Goal: Find specific page/section: Find specific page/section

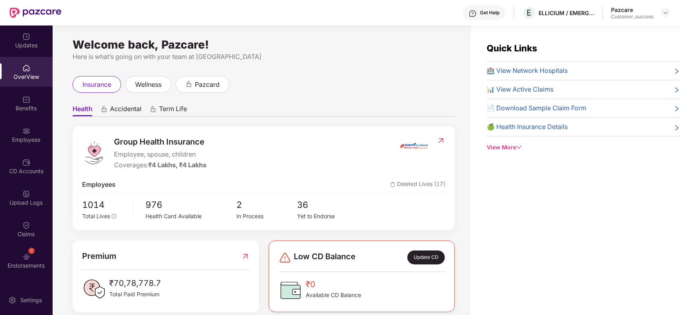
scroll to position [25, 0]
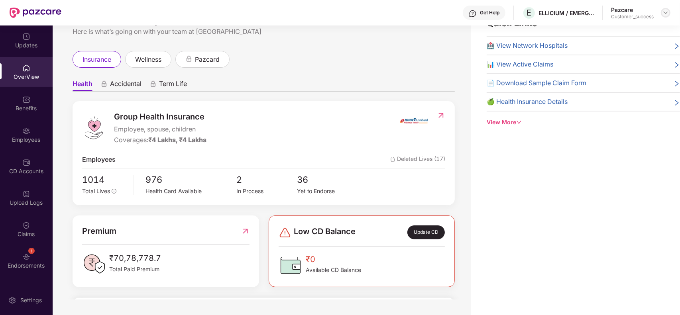
click at [667, 13] on img at bounding box center [665, 13] width 6 height 6
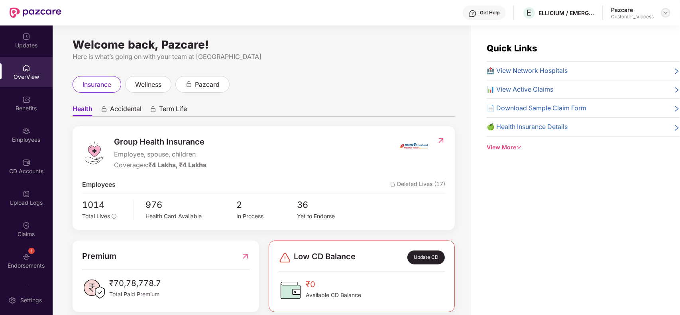
click at [665, 13] on img at bounding box center [665, 13] width 6 height 6
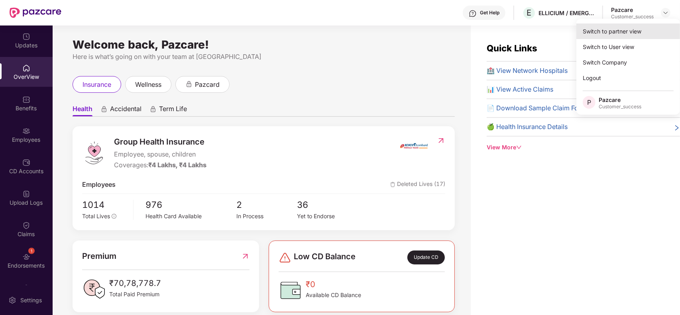
click at [624, 31] on div "Switch to partner view" at bounding box center [628, 32] width 104 height 16
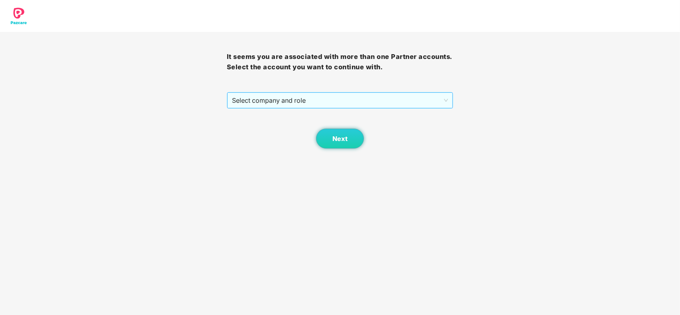
click at [309, 101] on span "Select company and role" at bounding box center [340, 100] width 216 height 15
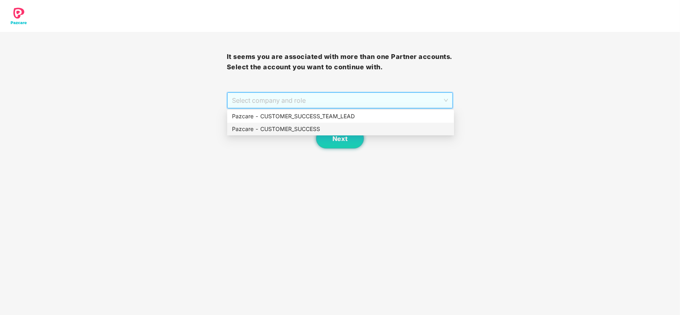
click at [295, 131] on div "Pazcare - CUSTOMER_SUCCESS" at bounding box center [340, 129] width 217 height 9
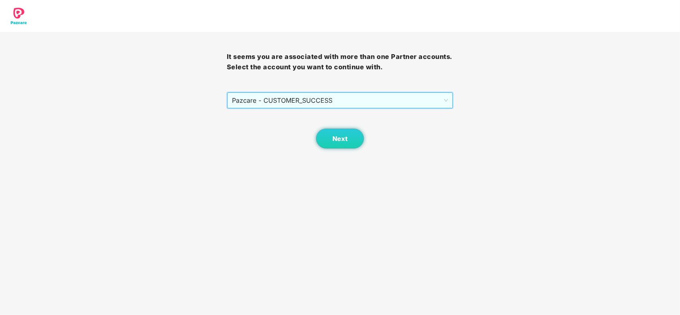
click at [362, 152] on body "It seems you are associated with more than one Partner accounts. Select the acc…" at bounding box center [340, 157] width 680 height 315
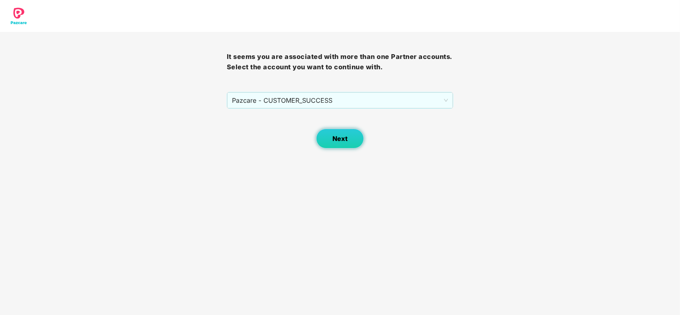
click at [347, 144] on button "Next" at bounding box center [340, 139] width 48 height 20
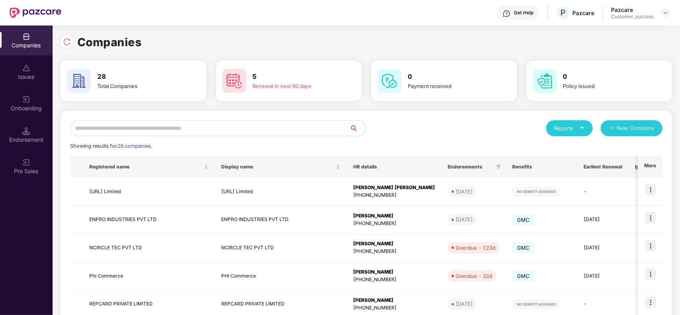
click at [216, 130] on input "text" at bounding box center [209, 128] width 279 height 16
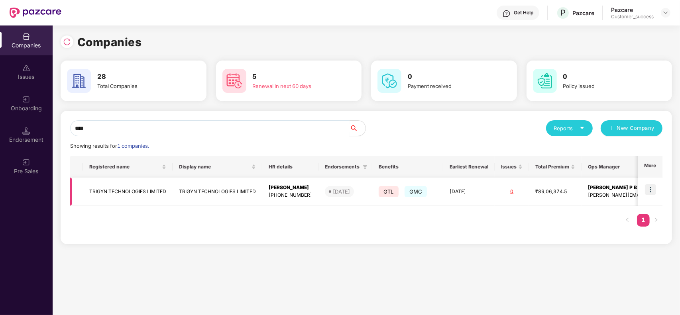
type input "****"
click at [657, 193] on td at bounding box center [649, 192] width 25 height 28
click at [651, 192] on img at bounding box center [650, 189] width 11 height 11
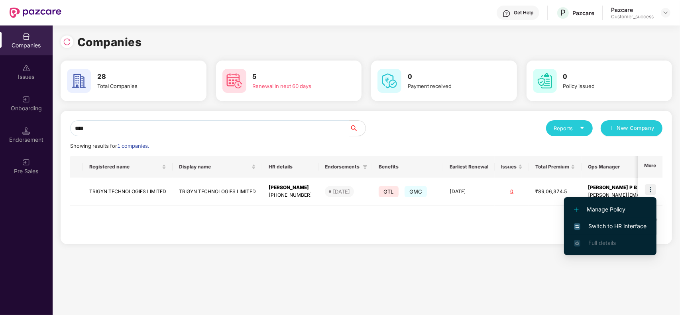
click at [623, 223] on span "Switch to HR interface" at bounding box center [610, 226] width 73 height 9
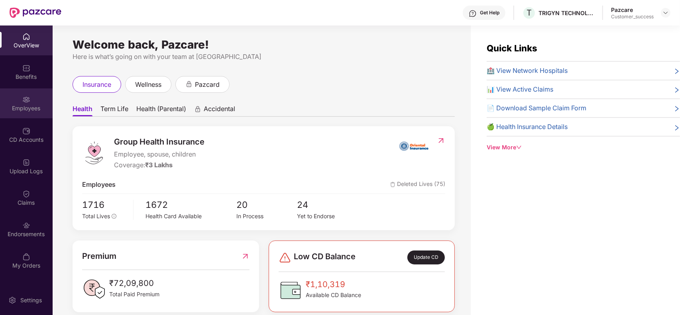
click at [24, 110] on div "Employees" at bounding box center [26, 108] width 53 height 8
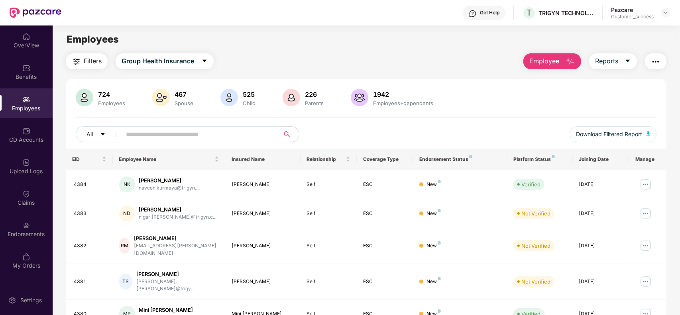
click at [151, 135] on input "text" at bounding box center [197, 134] width 143 height 12
paste input "****"
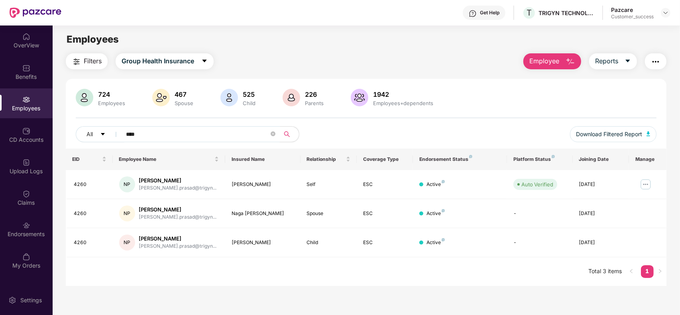
type input "****"
click at [26, 77] on div "Benefits" at bounding box center [26, 77] width 53 height 8
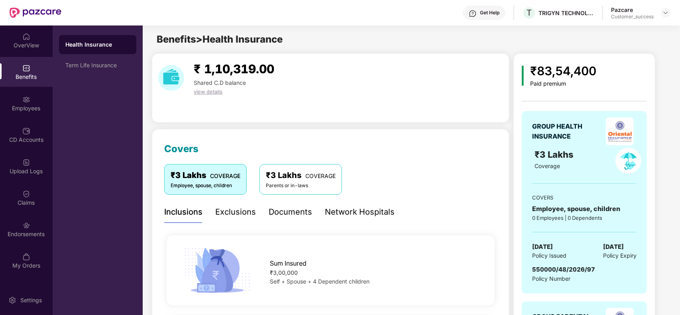
click at [594, 184] on div "GROUP HEALTH INSURANCE ₹3 Lakhs Coverage COVERS Employee, spouse, children 0 Em…" at bounding box center [583, 202] width 125 height 182
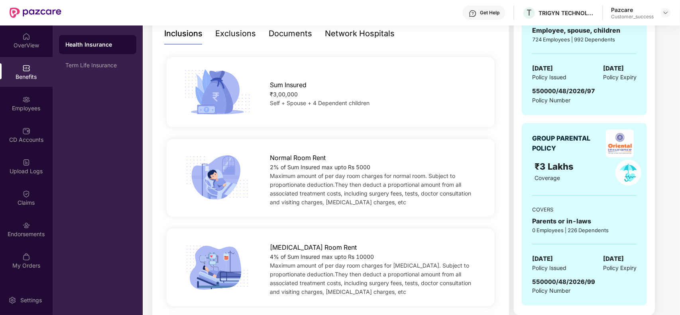
scroll to position [179, 0]
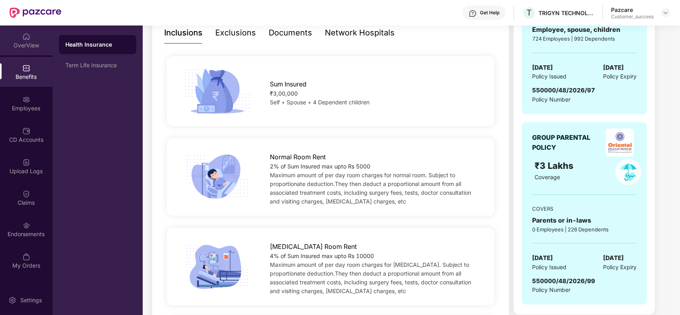
click at [22, 43] on div "OverView" at bounding box center [26, 45] width 53 height 8
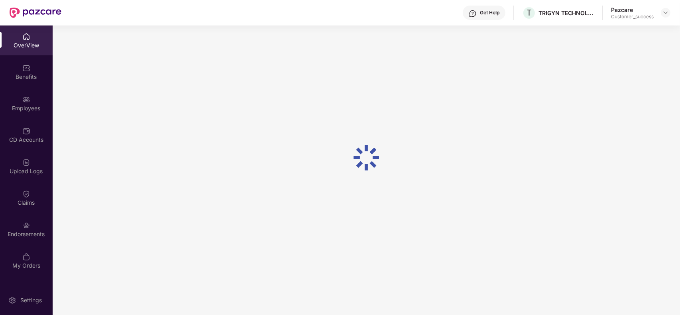
scroll to position [25, 0]
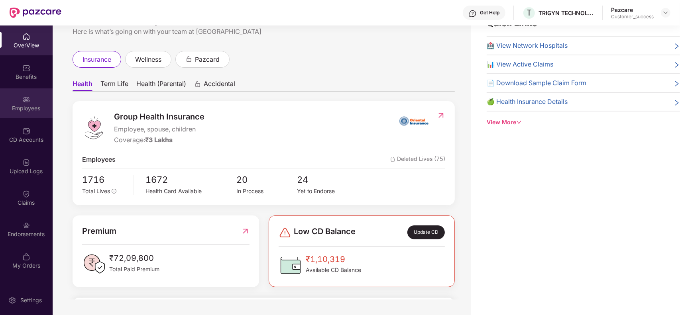
click at [35, 106] on div "Employees" at bounding box center [26, 108] width 53 height 8
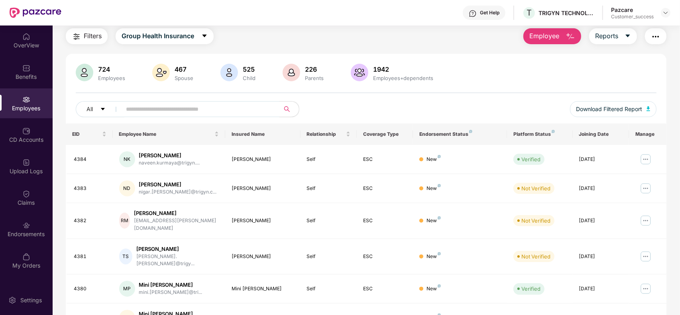
scroll to position [175, 0]
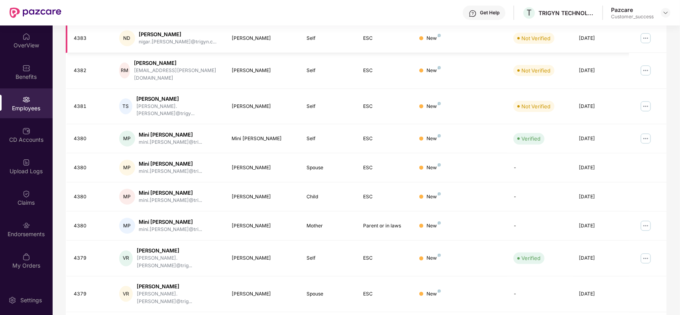
click at [658, 49] on td at bounding box center [647, 38] width 37 height 29
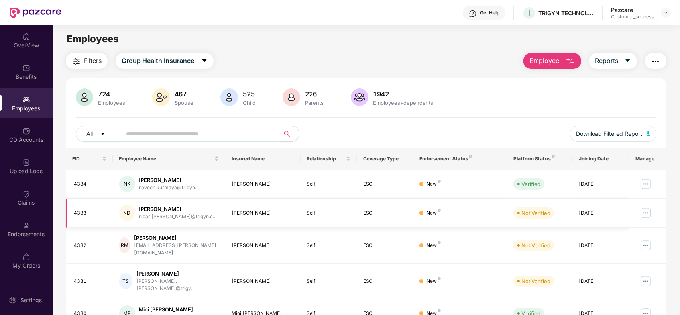
scroll to position [0, 0]
click at [226, 130] on input "text" at bounding box center [197, 134] width 143 height 12
paste input "****"
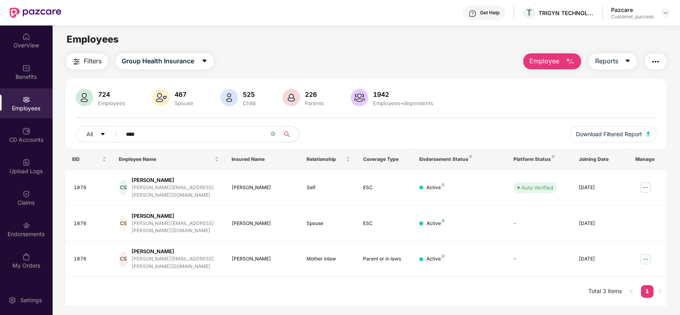
type input "****"
